Goal: Task Accomplishment & Management: Use online tool/utility

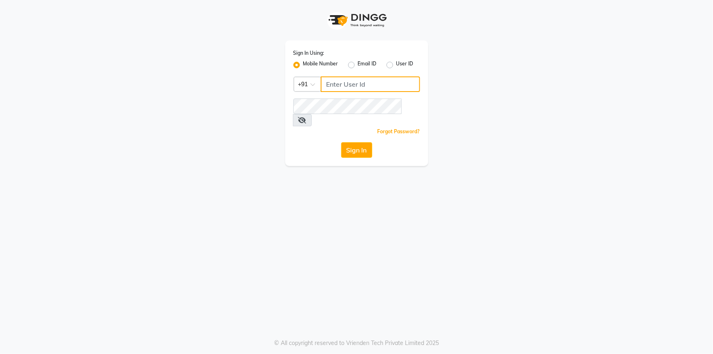
type input "7887369666"
click at [361, 142] on button "Sign In" at bounding box center [356, 150] width 31 height 16
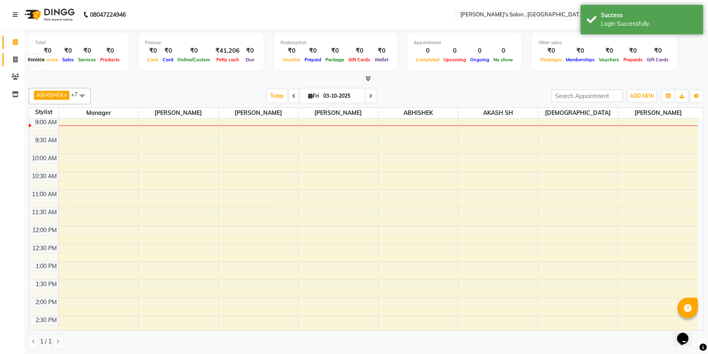
click at [16, 58] on icon at bounding box center [15, 59] width 4 height 6
select select "7416"
select select "service"
